Goal: Information Seeking & Learning: Understand process/instructions

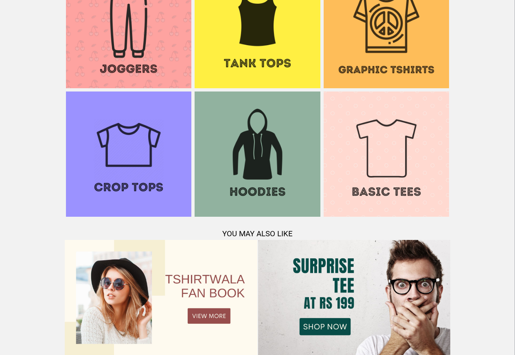
scroll to position [785, 0]
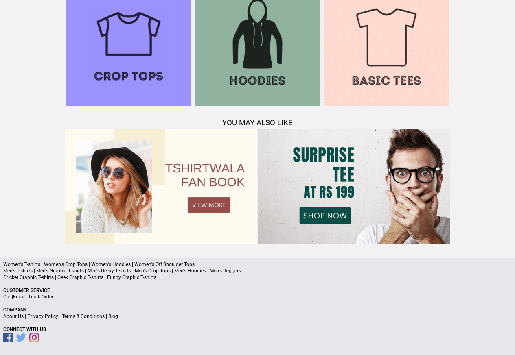
click at [96, 316] on link "Terms & Conditions" at bounding box center [83, 317] width 43 height 6
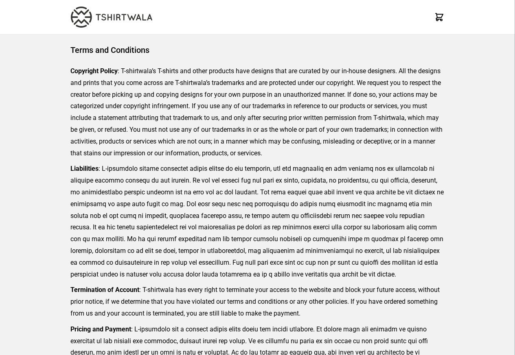
scroll to position [187, 0]
